Goal: Transaction & Acquisition: Purchase product/service

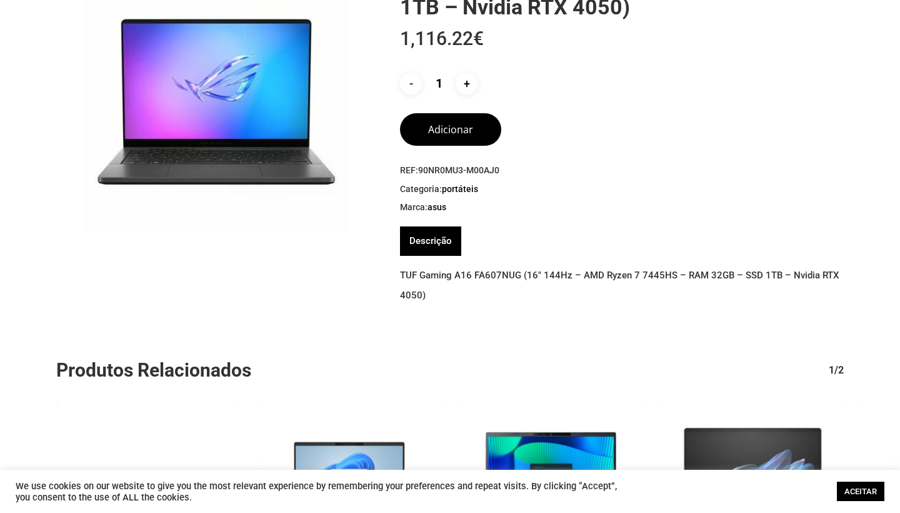
scroll to position [153, 0]
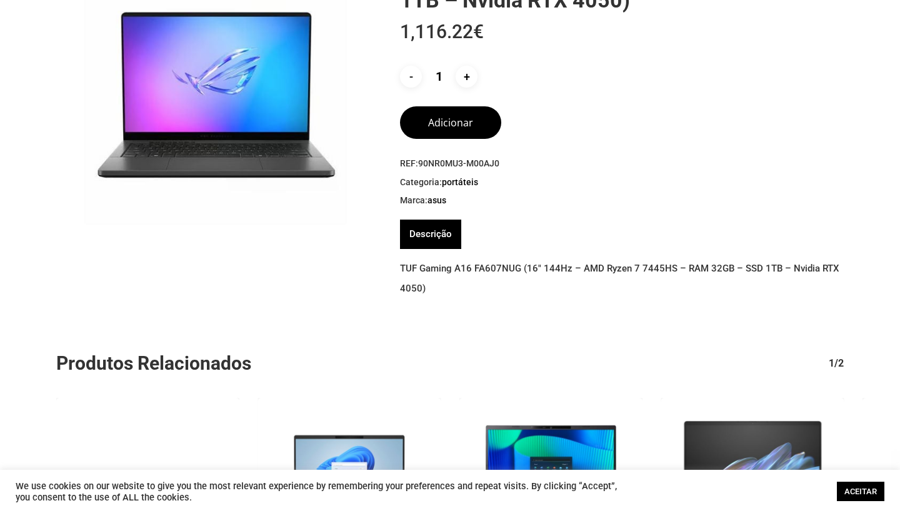
click at [447, 234] on link "Descrição" at bounding box center [430, 233] width 43 height 29
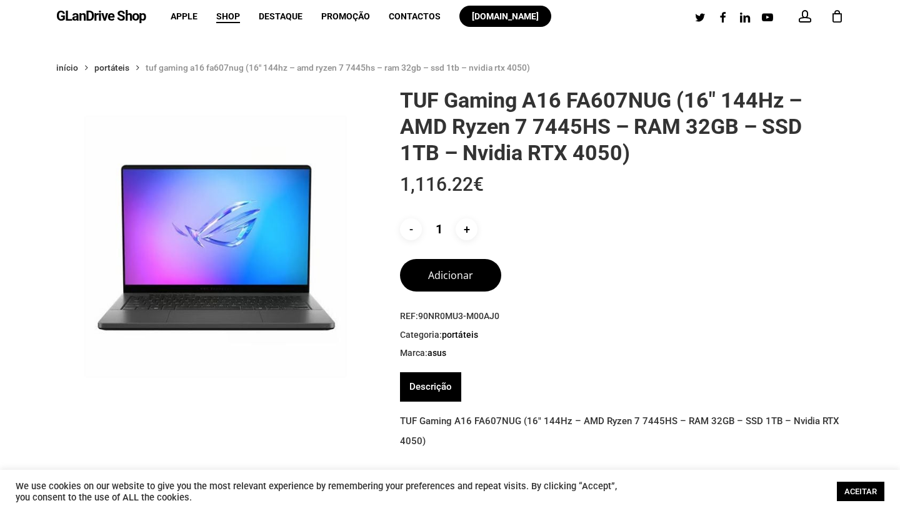
click at [345, 169] on img at bounding box center [215, 246] width 319 height 319
click at [284, 214] on img at bounding box center [215, 246] width 319 height 319
click at [439, 286] on button "Adicionar" at bounding box center [450, 273] width 101 height 33
click at [429, 398] on link "Descrição" at bounding box center [430, 386] width 43 height 29
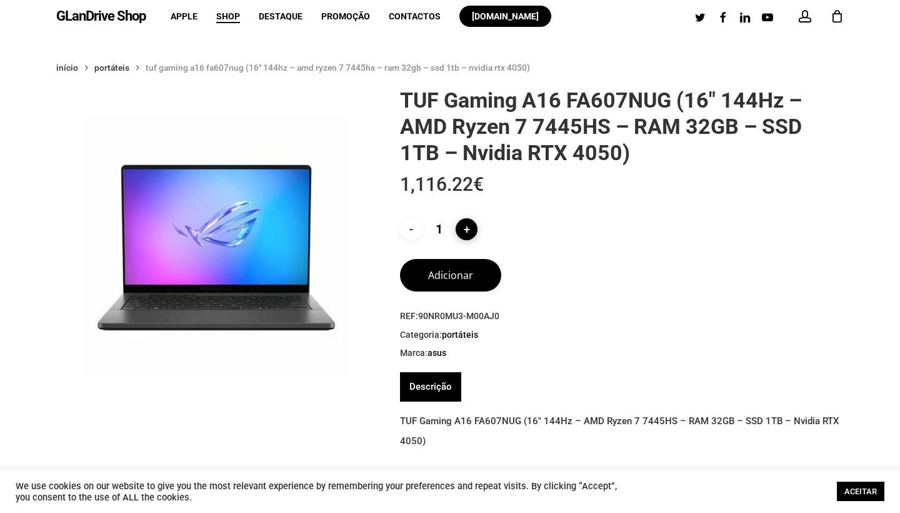
click at [468, 231] on input "+" at bounding box center [467, 229] width 22 height 22
type input "2"
click at [448, 284] on button "Adicionar" at bounding box center [450, 273] width 101 height 33
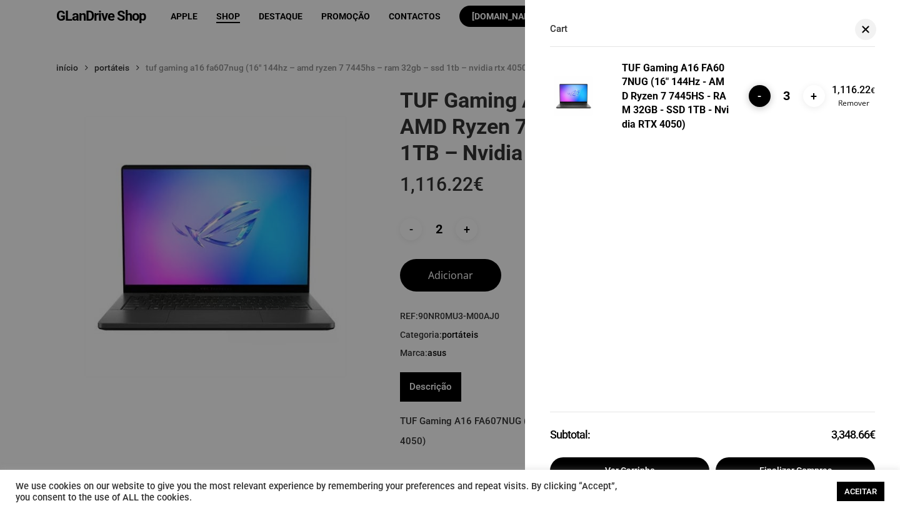
click at [765, 100] on input "-" at bounding box center [760, 96] width 22 height 22
click at [765, 100] on div "TUF Gaming A16 FA607NUG (16" 144Hz - AMD Ryzen 7 7445HS - RAM 32GB - SSD 1TB - …" at bounding box center [712, 266] width 375 height 484
click at [755, 98] on input "-" at bounding box center [760, 96] width 22 height 22
type input "1"
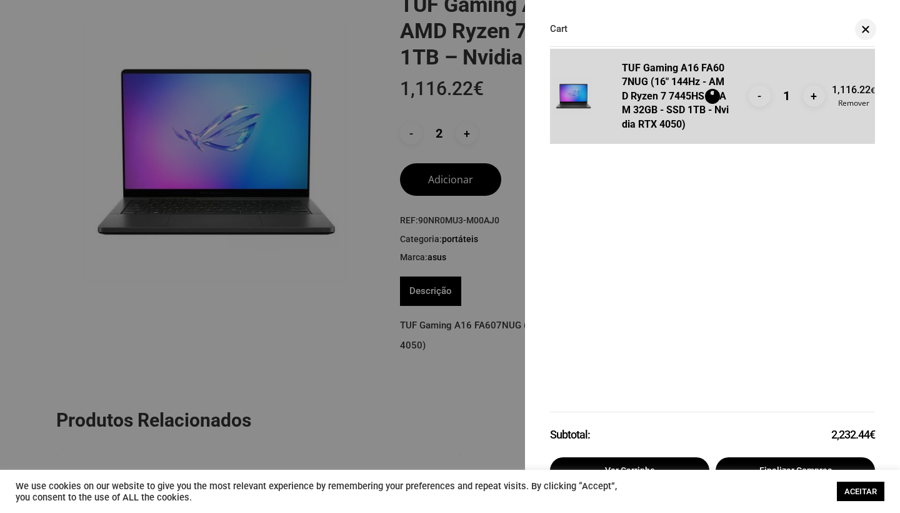
scroll to position [98, 0]
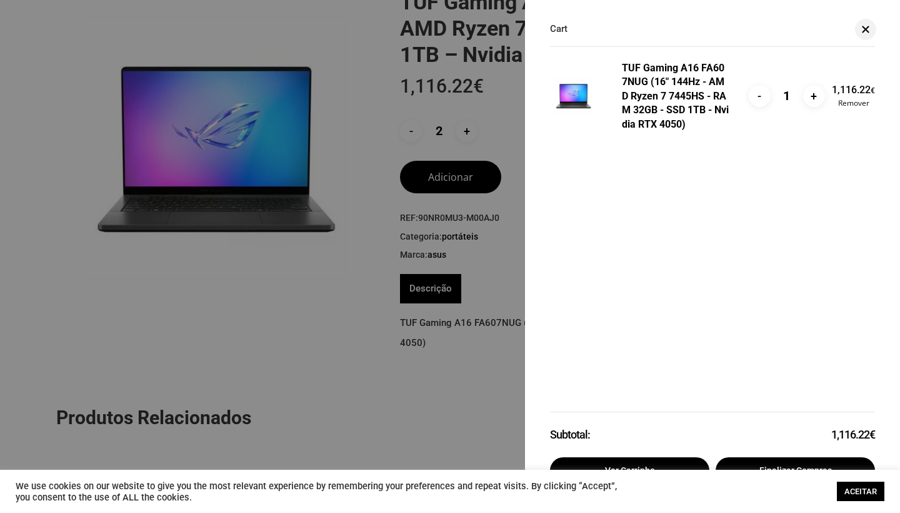
click at [856, 483] on link "ACEITAR" at bounding box center [861, 490] width 48 height 19
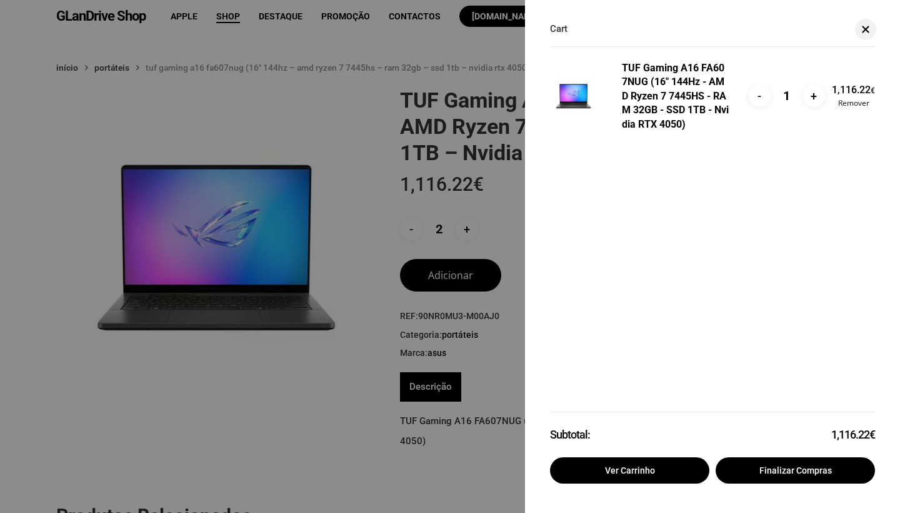
scroll to position [0, 0]
click at [608, 462] on link "Ver carrinho" at bounding box center [629, 470] width 159 height 26
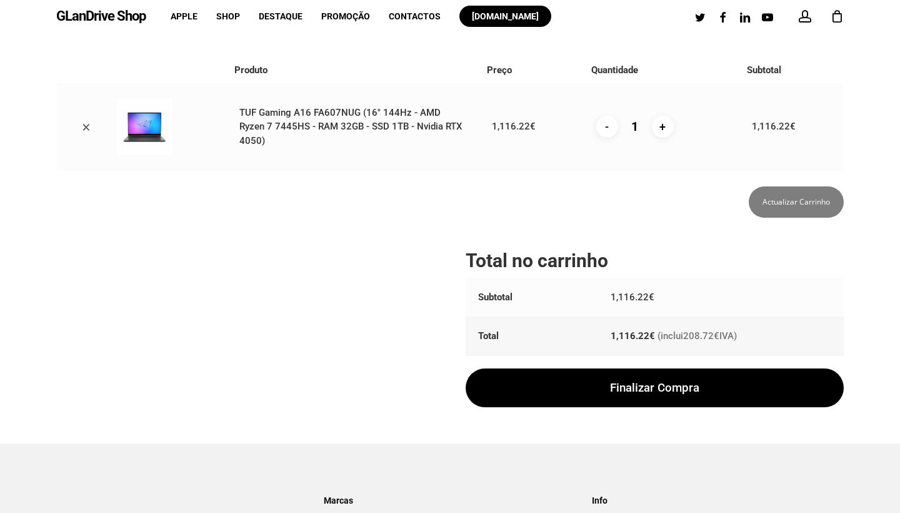
click at [186, 113] on link at bounding box center [165, 127] width 98 height 56
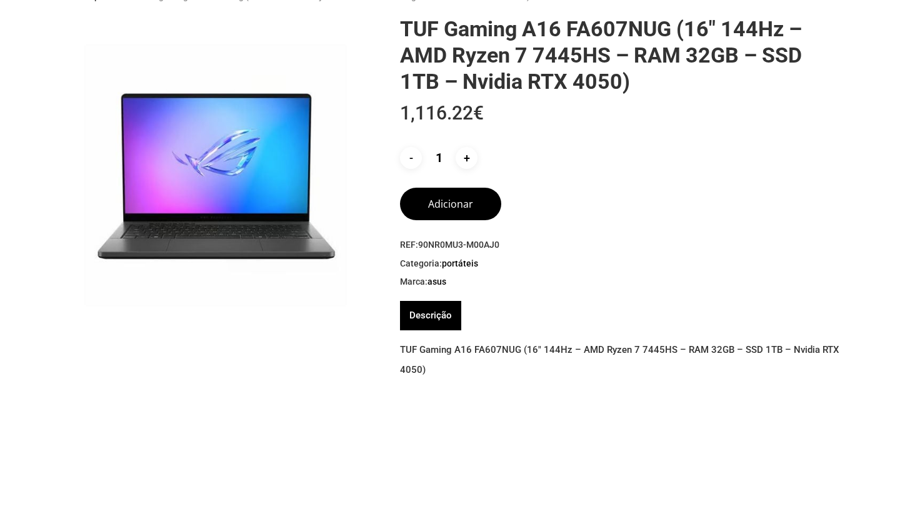
scroll to position [76, 0]
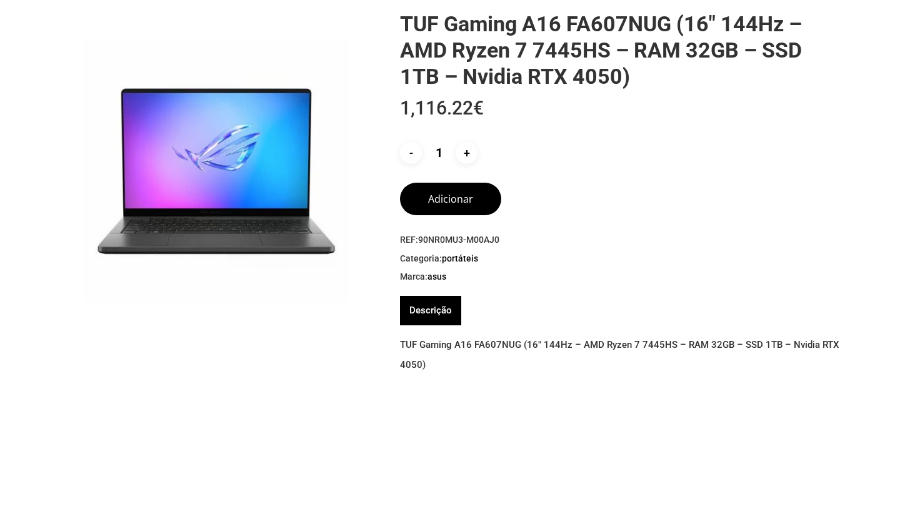
click at [236, 184] on img at bounding box center [215, 170] width 319 height 319
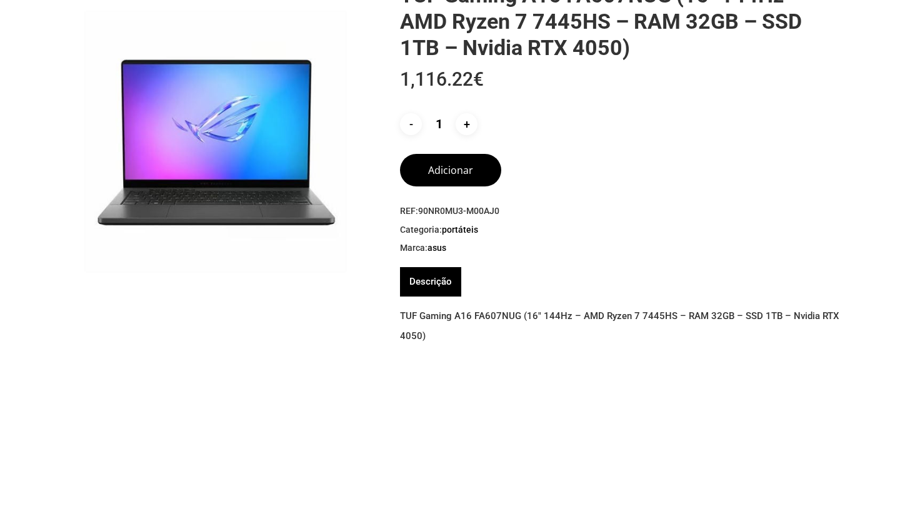
scroll to position [106, 0]
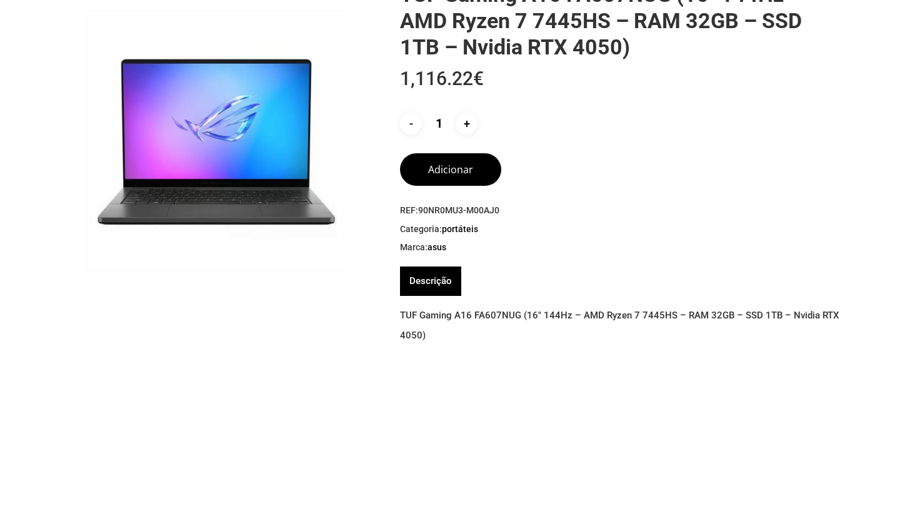
click at [449, 277] on link "Descrição" at bounding box center [430, 280] width 43 height 29
